Goal: Register for event/course

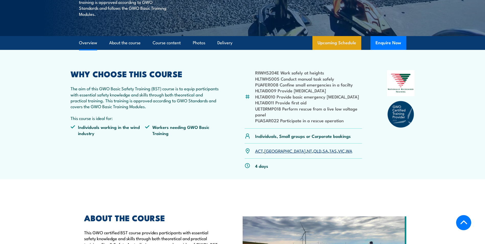
click at [334, 39] on link "Upcoming Schedule" at bounding box center [336, 43] width 49 height 14
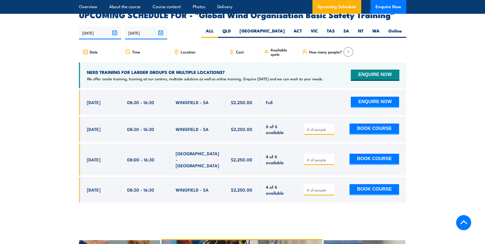
scroll to position [836, 0]
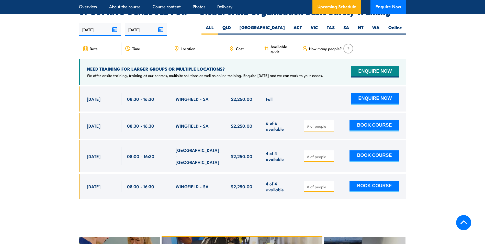
click at [100, 23] on input "[DATE]" at bounding box center [100, 29] width 42 height 13
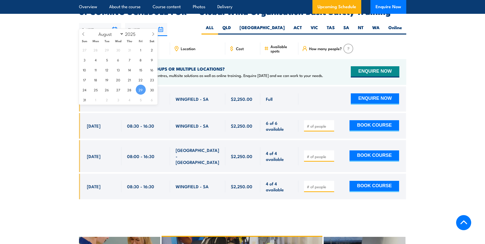
click at [137, 26] on input "[DATE]" at bounding box center [146, 29] width 42 height 13
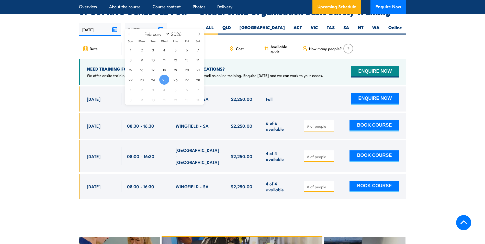
click at [129, 31] on span at bounding box center [129, 36] width 9 height 14
select select "0"
click at [129, 31] on span at bounding box center [129, 36] width 9 height 14
type input "2025"
select select "11"
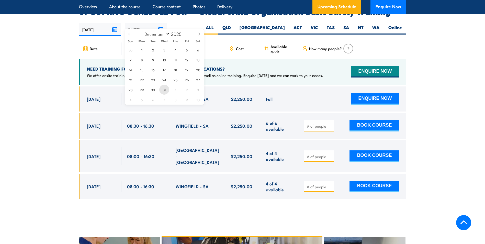
click at [162, 87] on span "31" at bounding box center [164, 90] width 10 height 10
type input "[DATE]"
